Goal: Download file/media

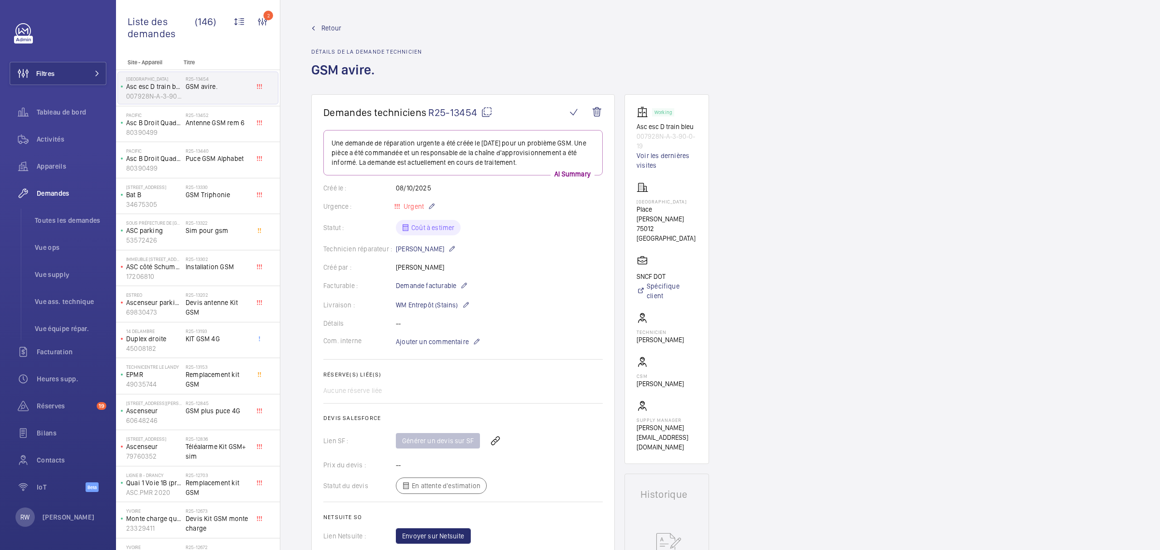
scroll to position [362, 0]
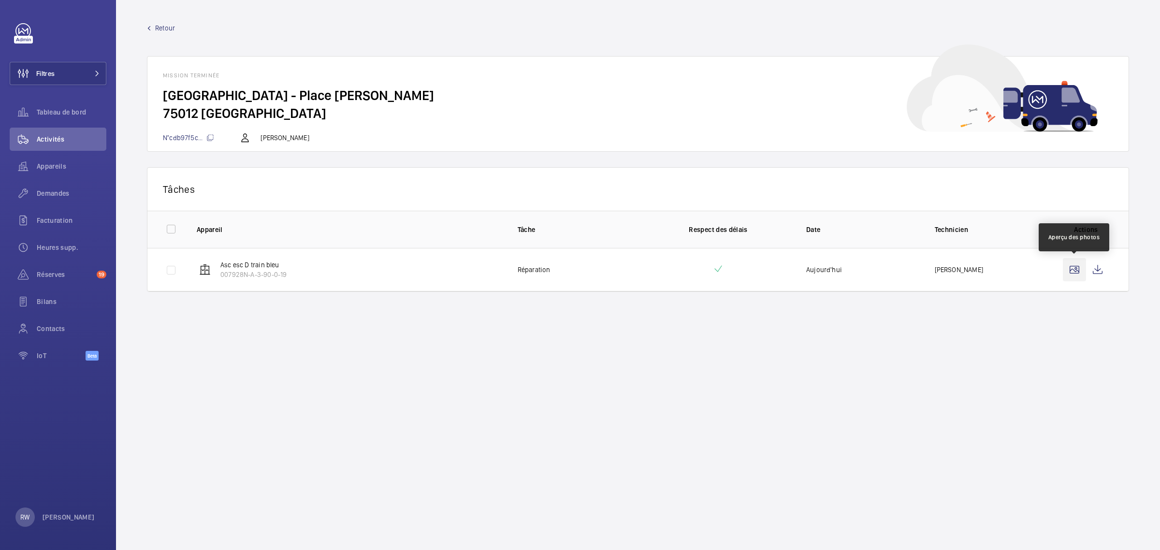
click at [1075, 273] on wm-front-icon-button at bounding box center [1074, 269] width 23 height 23
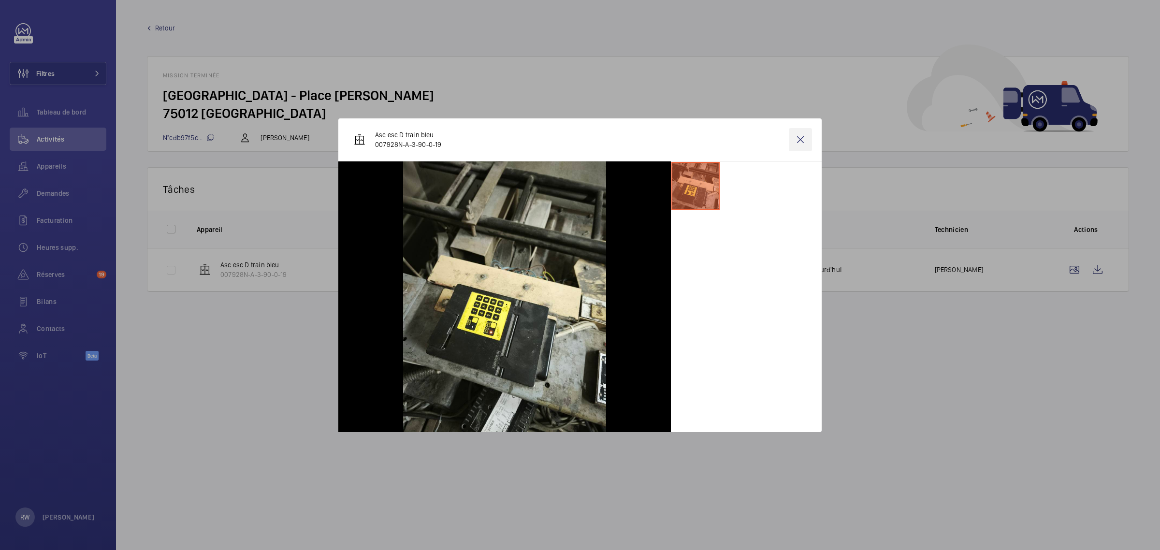
click at [793, 137] on wm-front-icon-button at bounding box center [800, 139] width 23 height 23
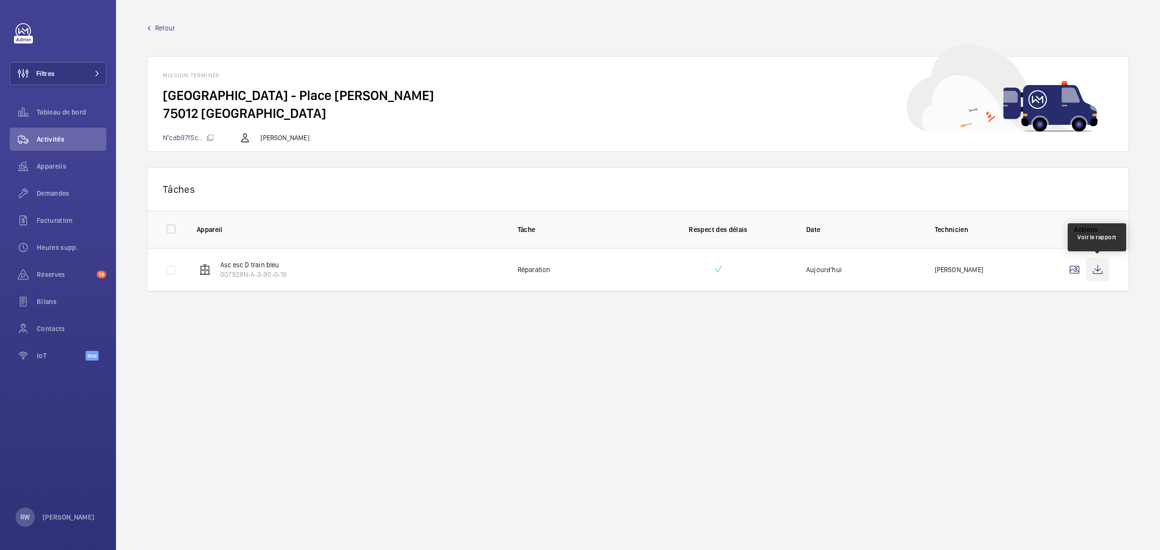
click at [1099, 269] on wm-front-icon-button at bounding box center [1097, 269] width 23 height 23
